Goal: Task Accomplishment & Management: Manage account settings

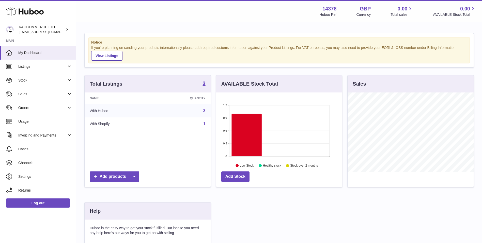
scroll to position [79, 126]
click at [53, 122] on span "Usage" at bounding box center [45, 121] width 54 height 5
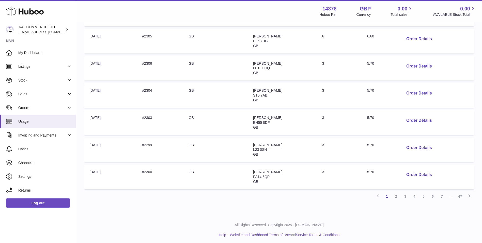
scroll to position [203, 0]
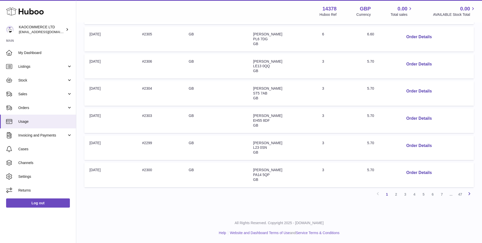
click at [466, 196] on link "Next" at bounding box center [469, 193] width 9 height 9
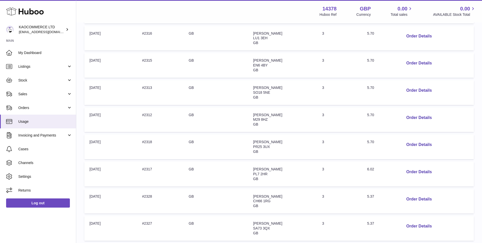
scroll to position [203, 0]
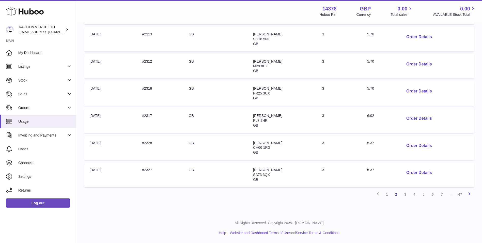
click at [467, 193] on icon at bounding box center [469, 193] width 6 height 6
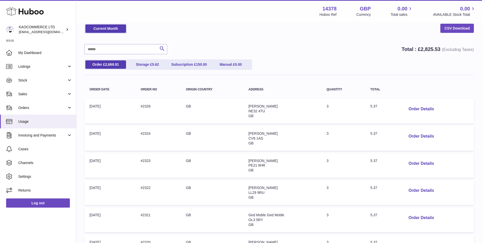
scroll to position [203, 0]
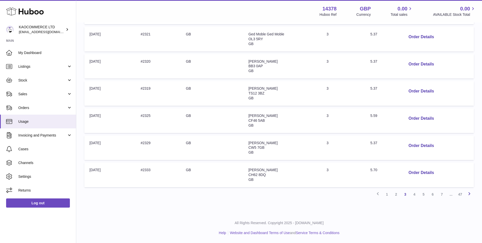
click at [468, 193] on icon at bounding box center [469, 193] width 6 height 6
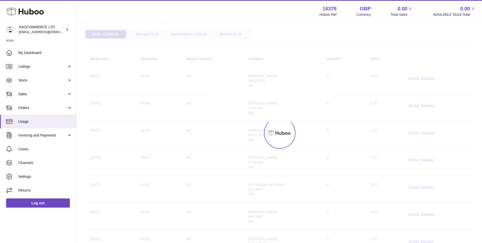
scroll to position [23, 0]
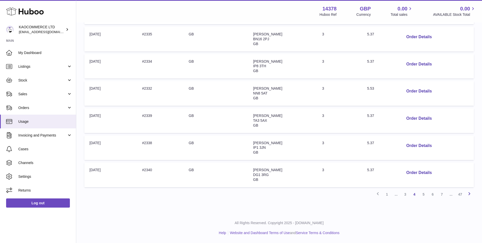
click at [468, 191] on icon at bounding box center [469, 193] width 6 height 6
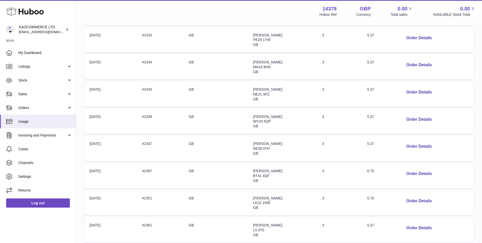
scroll to position [192, 0]
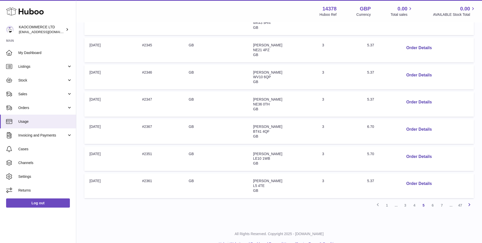
click at [470, 203] on icon at bounding box center [469, 204] width 6 height 6
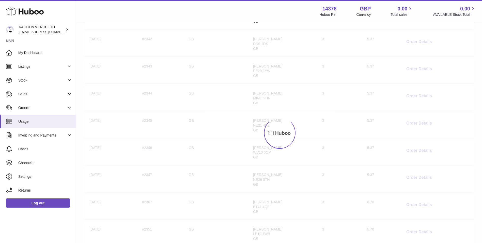
scroll to position [23, 0]
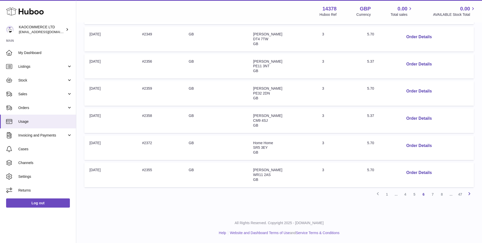
click at [469, 195] on icon at bounding box center [469, 193] width 6 height 6
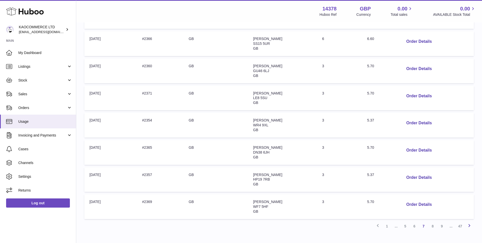
scroll to position [192, 0]
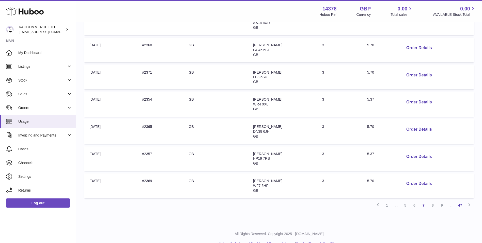
click at [458, 205] on link "47" at bounding box center [460, 204] width 9 height 9
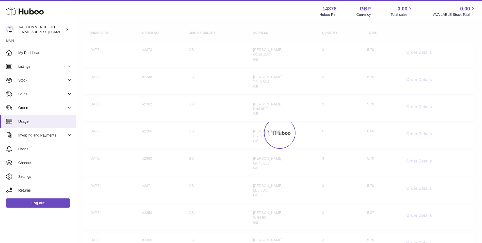
scroll to position [23, 0]
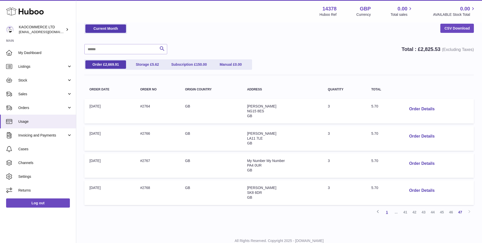
click at [387, 213] on link "1" at bounding box center [387, 211] width 9 height 9
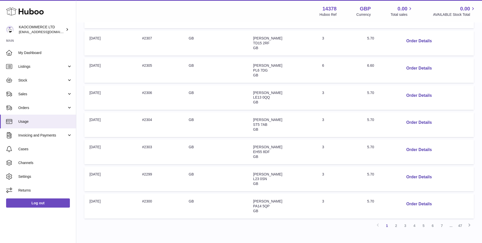
scroll to position [203, 0]
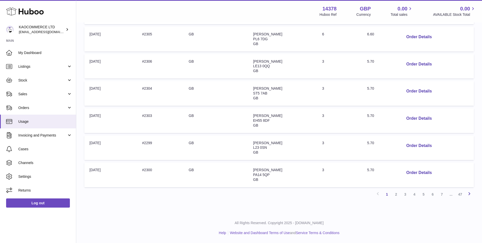
click at [470, 193] on icon at bounding box center [469, 193] width 6 height 6
click at [463, 193] on link "47" at bounding box center [460, 193] width 9 height 9
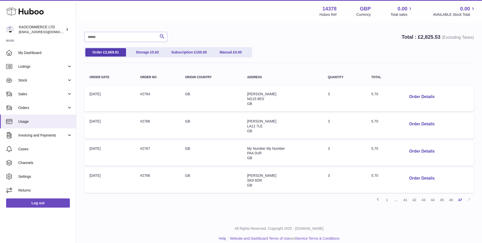
scroll to position [41, 0]
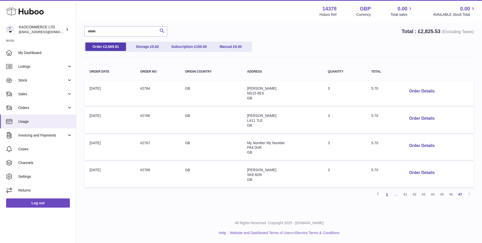
click at [388, 196] on link "1" at bounding box center [387, 193] width 9 height 9
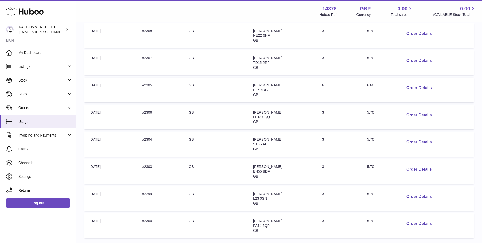
scroll to position [203, 0]
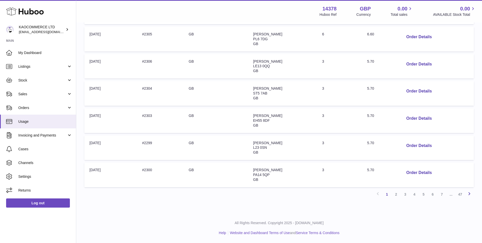
click at [471, 197] on link "Next" at bounding box center [469, 193] width 9 height 9
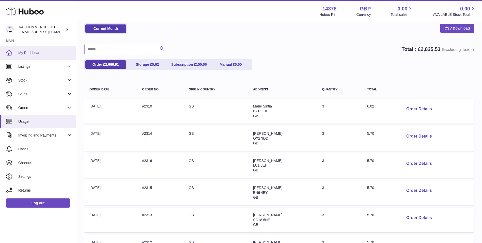
scroll to position [65, 0]
